Goal: Go to known website: Access a specific website the user already knows

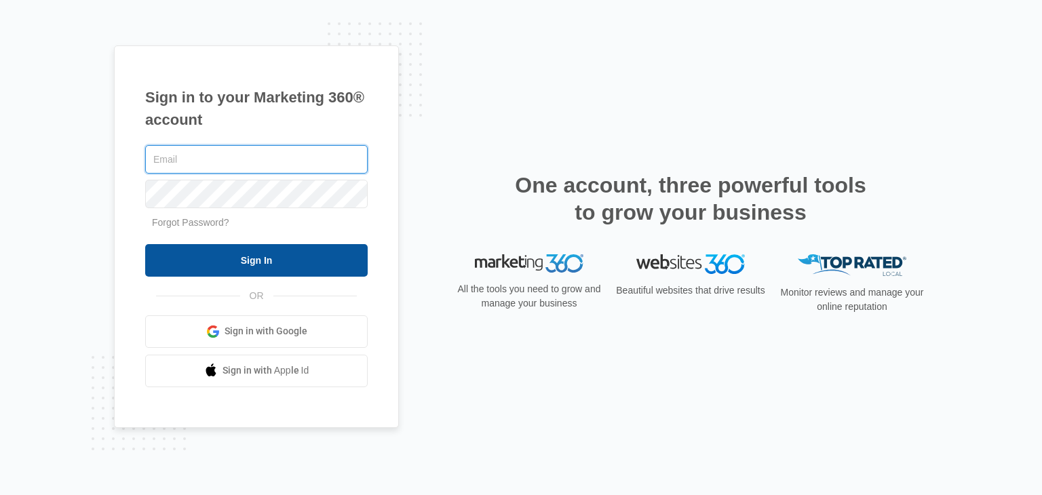
type input "[EMAIL_ADDRESS][DOMAIN_NAME]"
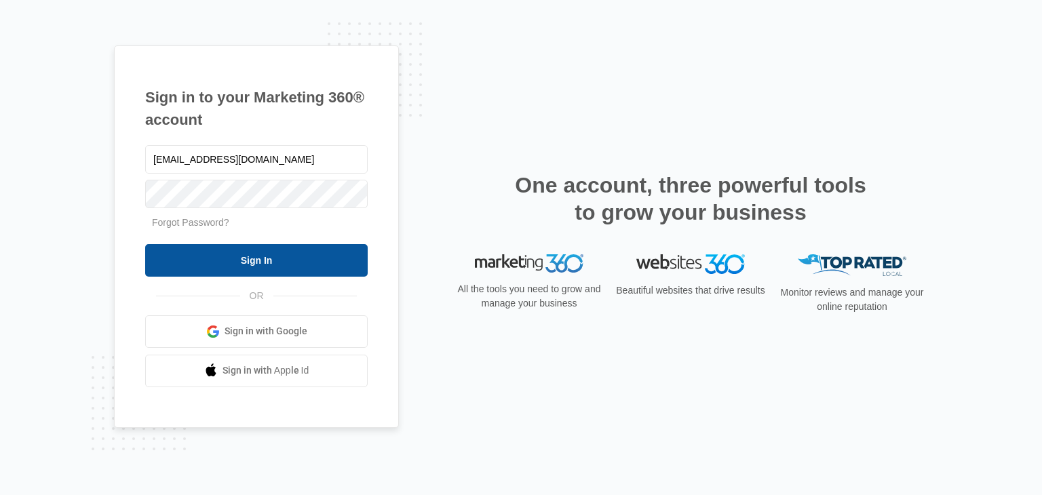
click at [276, 258] on input "Sign In" at bounding box center [256, 260] width 222 height 33
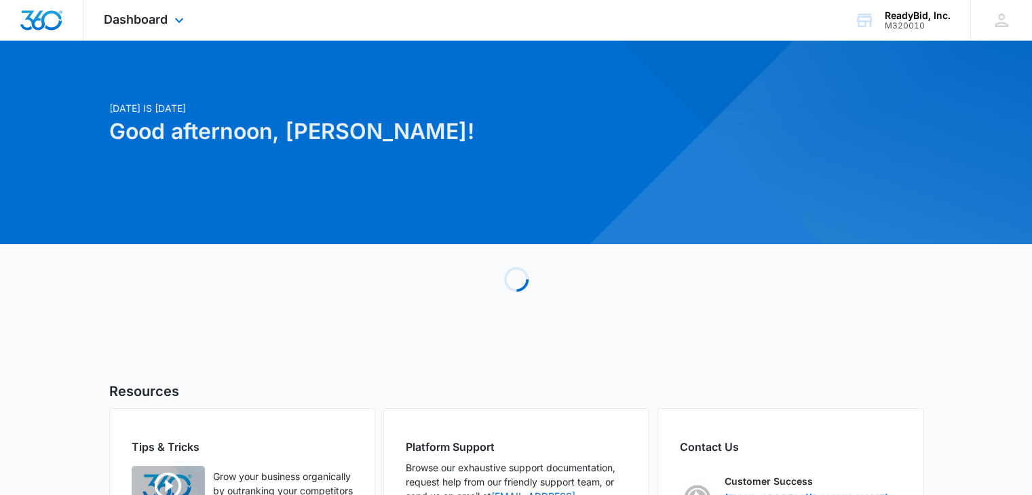
click at [170, 20] on div "Dashboard Apps Reputation Websites Forms CRM Email Social Content Ads Intellige…" at bounding box center [145, 20] width 124 height 40
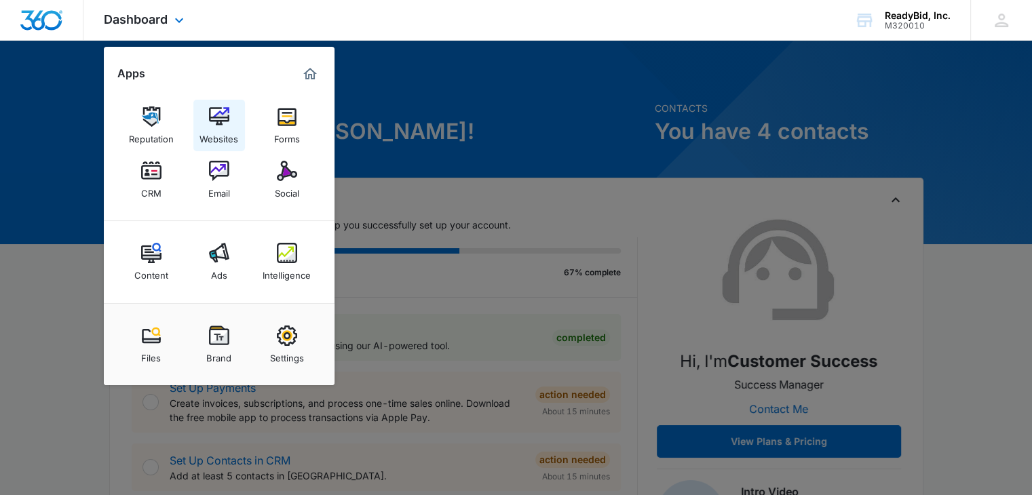
click at [236, 127] on div "Websites" at bounding box center [218, 136] width 39 height 18
